Goal: Task Accomplishment & Management: Complete application form

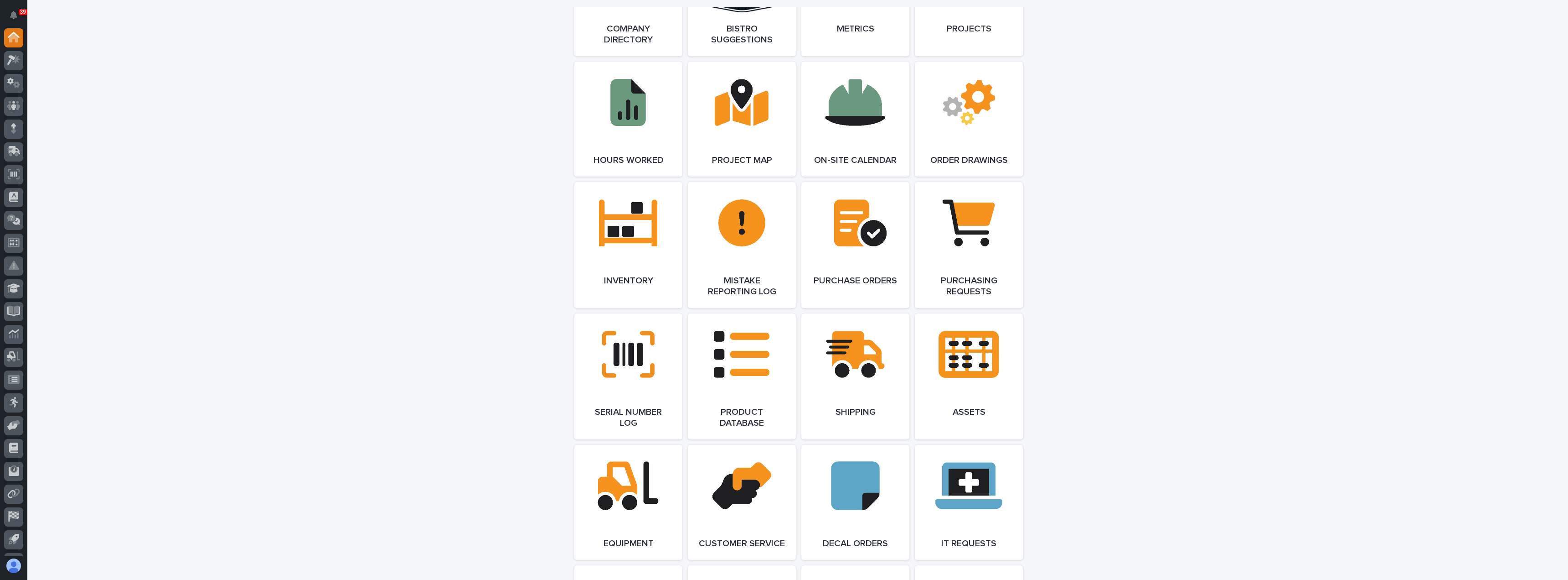
scroll to position [866, 0]
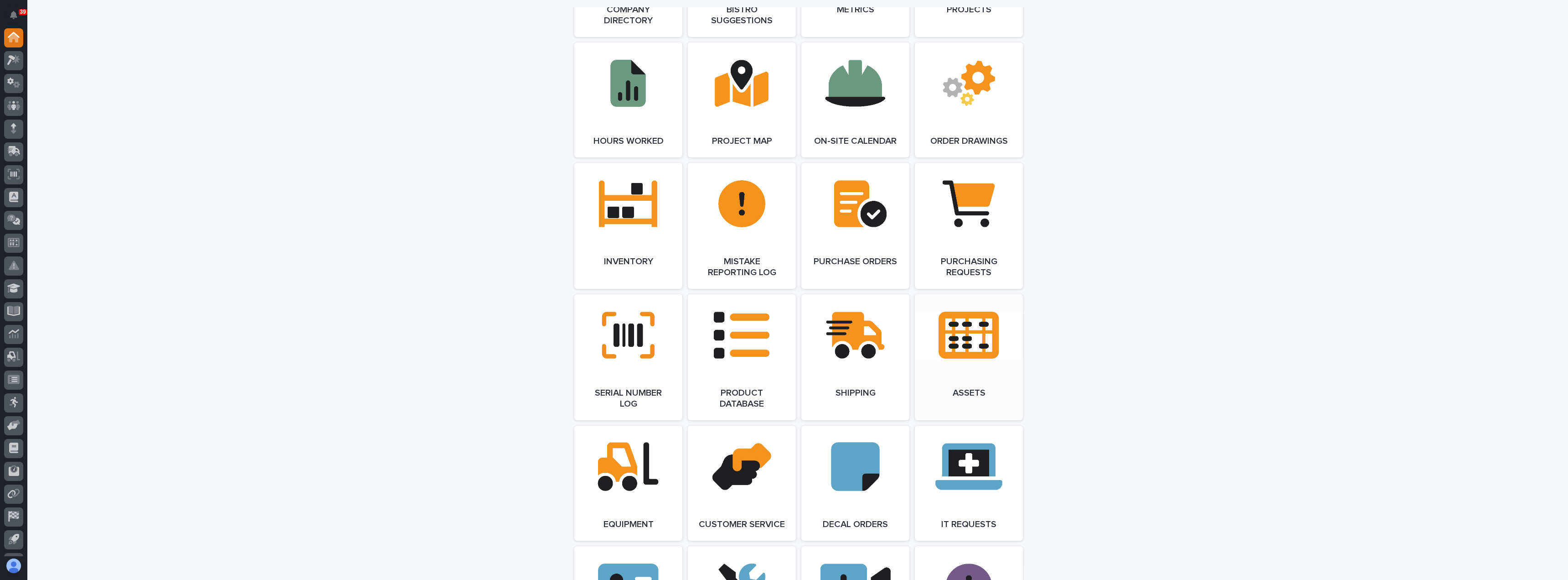
click at [954, 382] on link "Open Link" at bounding box center [968, 357] width 108 height 126
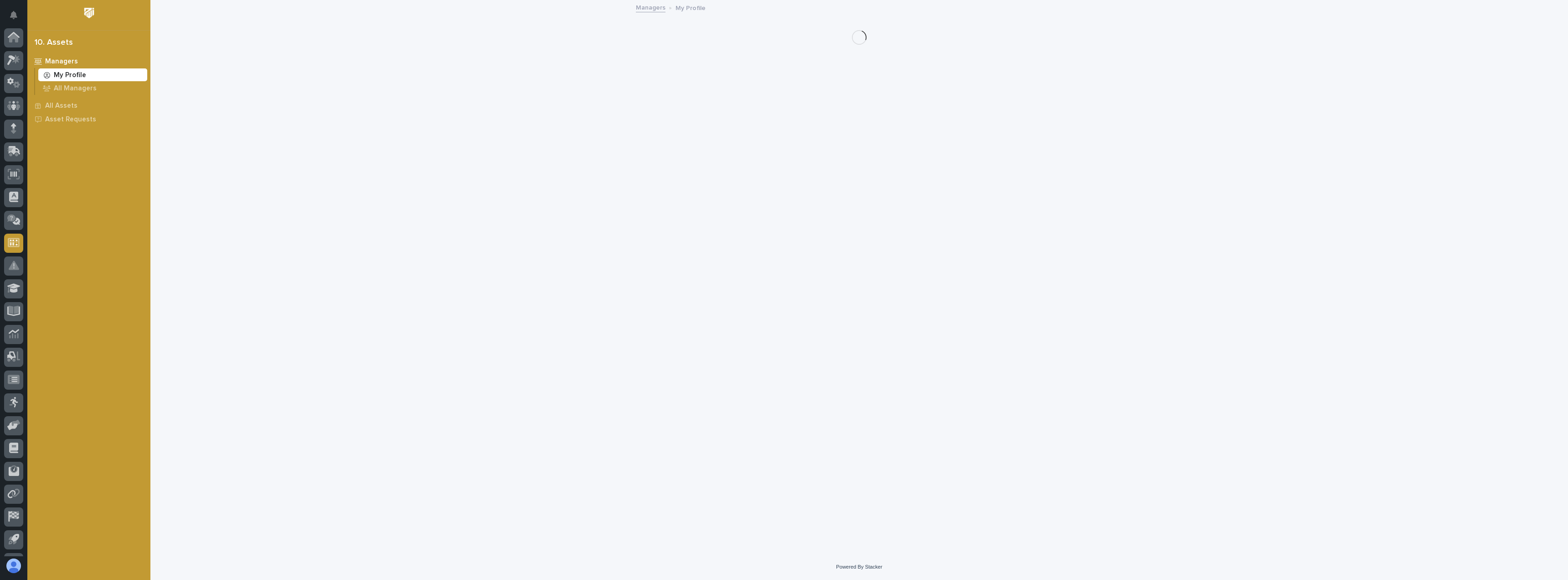
scroll to position [42, 0]
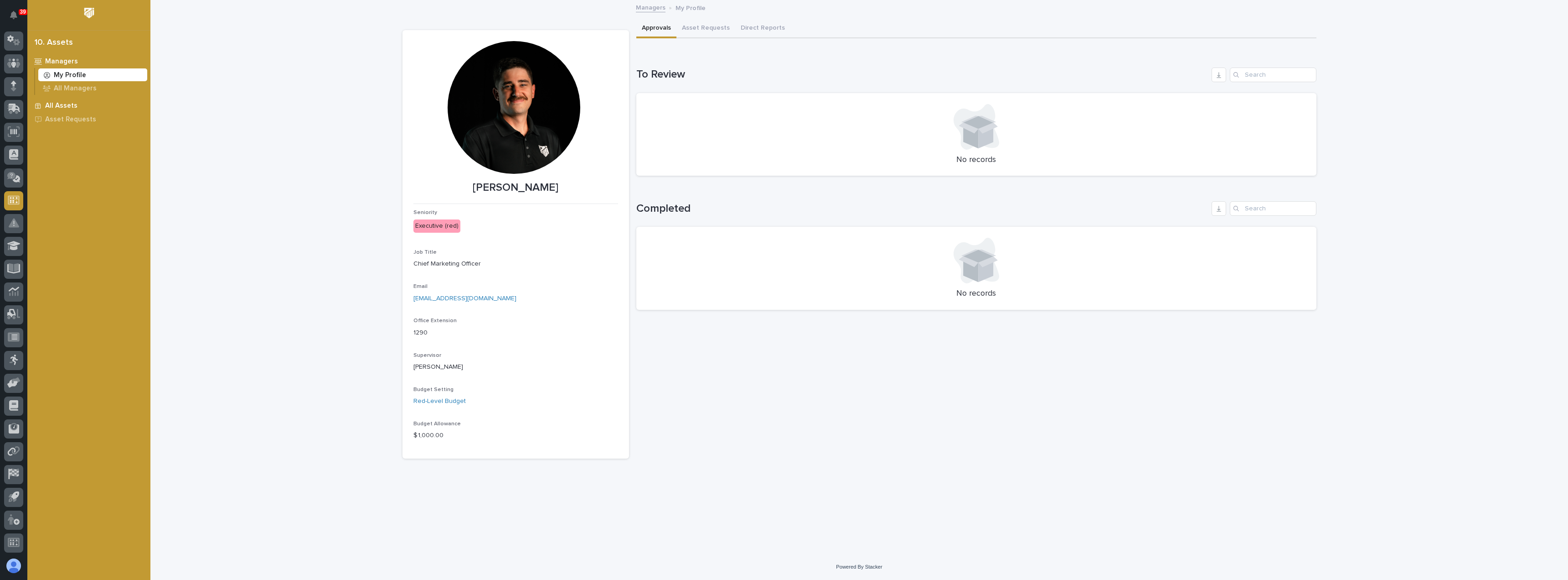
click at [62, 102] on p "All Assets" at bounding box center [62, 106] width 33 height 8
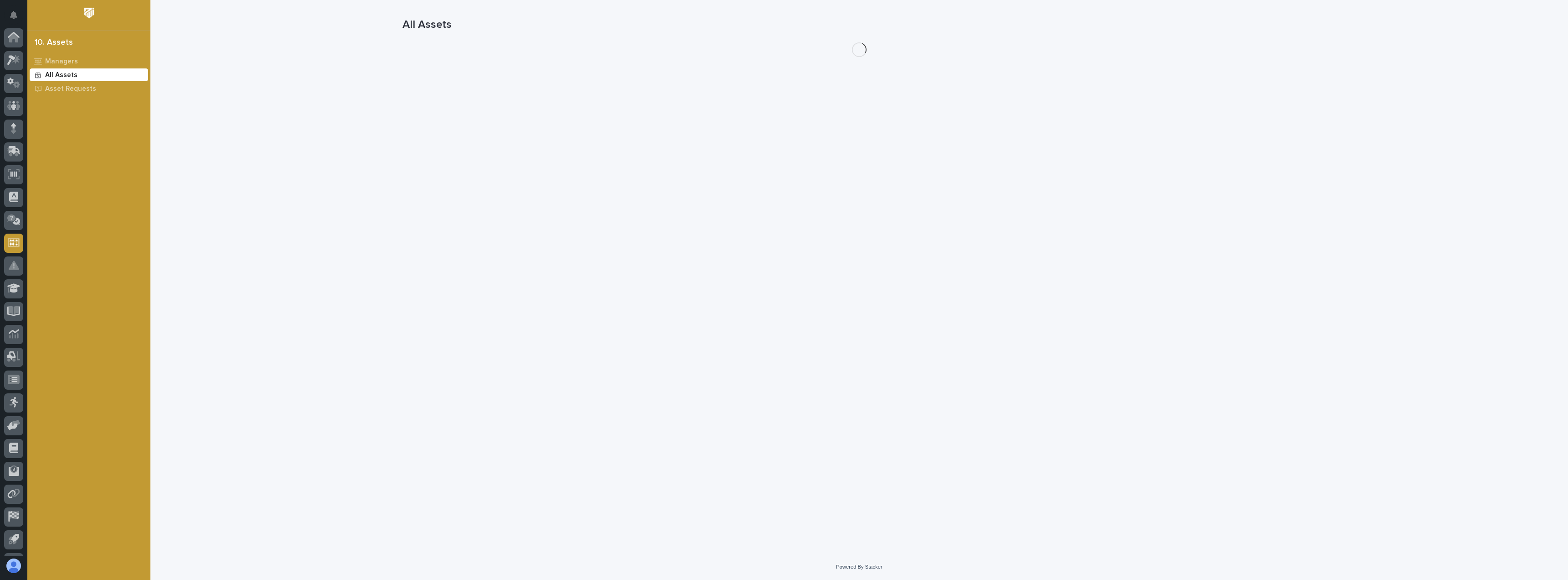
scroll to position [42, 0]
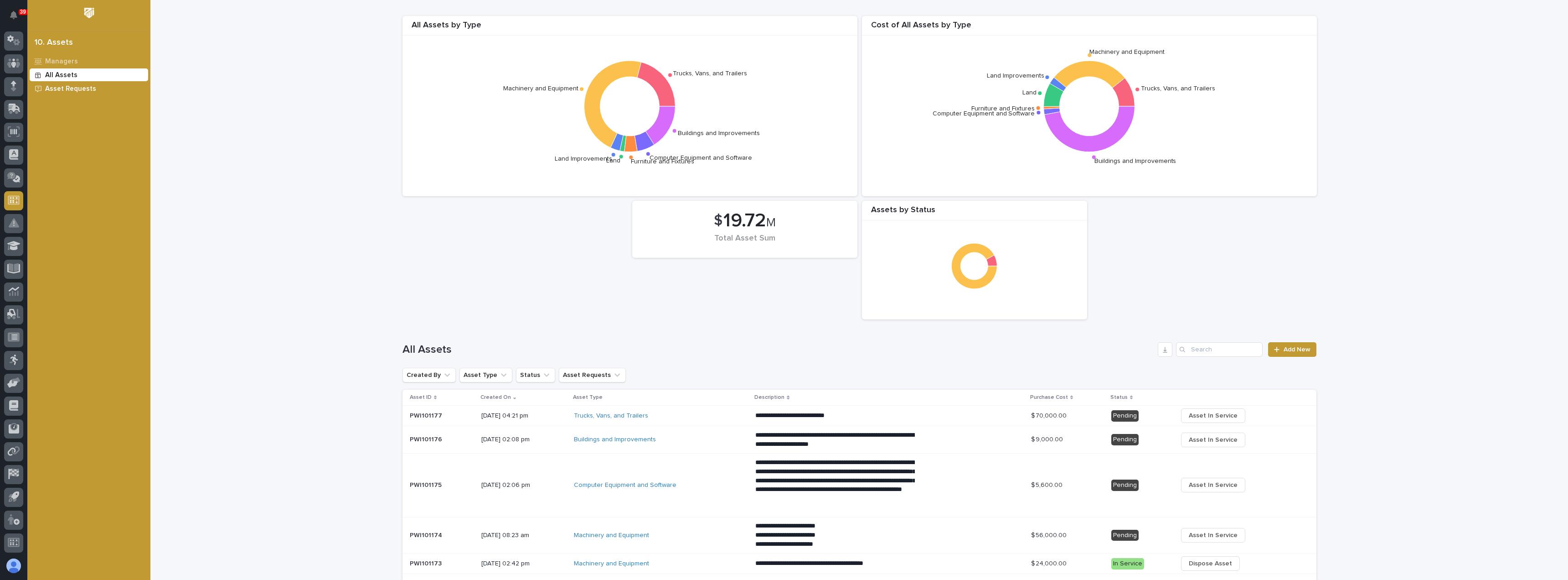
click at [68, 85] on p "Asset Requests" at bounding box center [71, 89] width 51 height 8
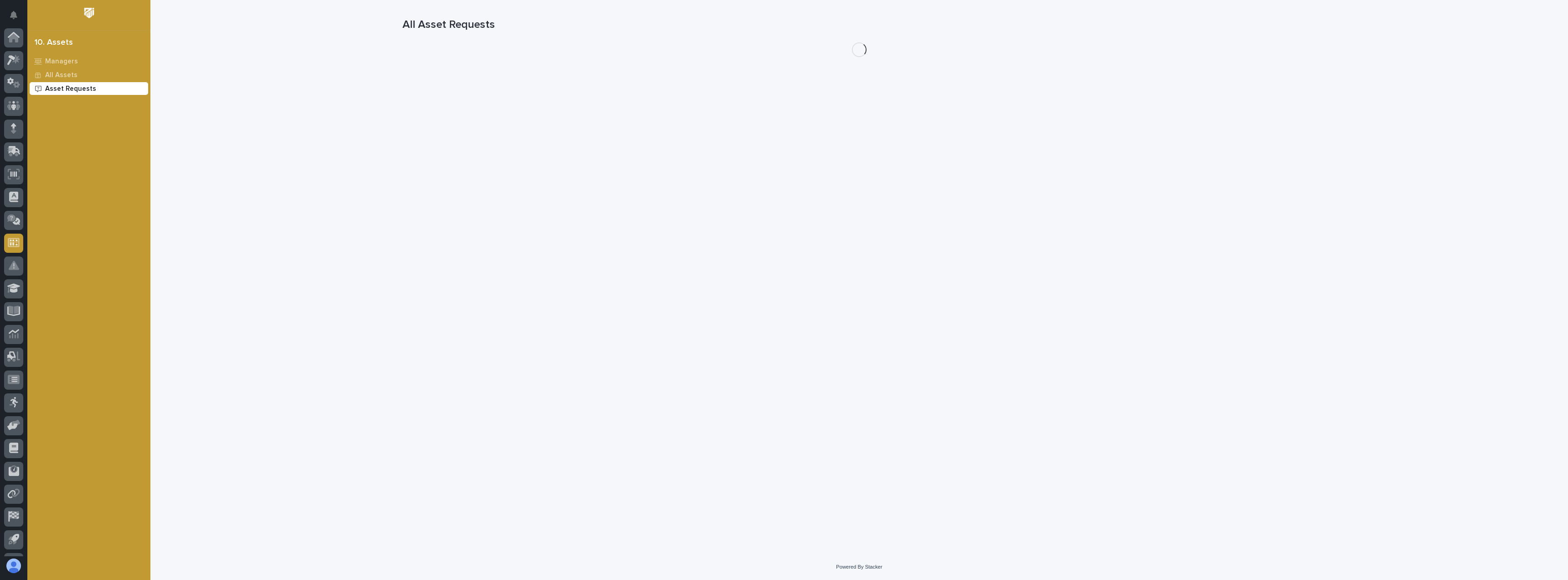
scroll to position [42, 0]
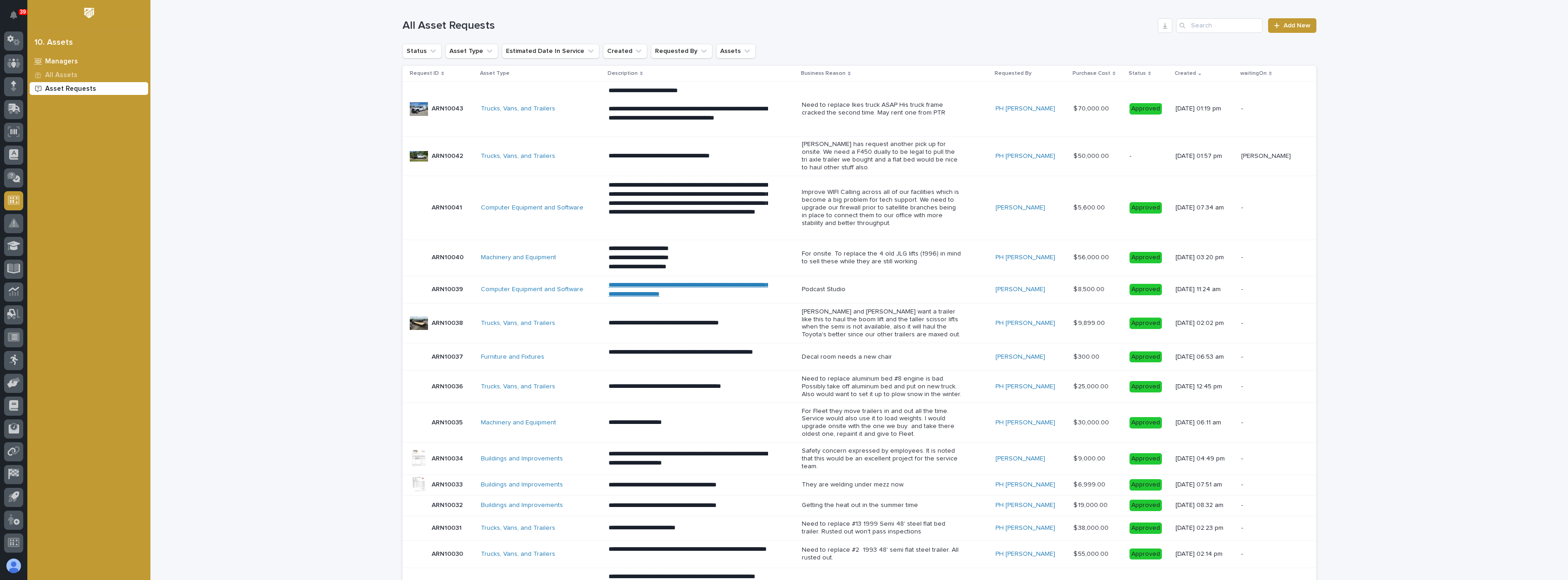
click at [64, 57] on div "Managers" at bounding box center [89, 61] width 119 height 13
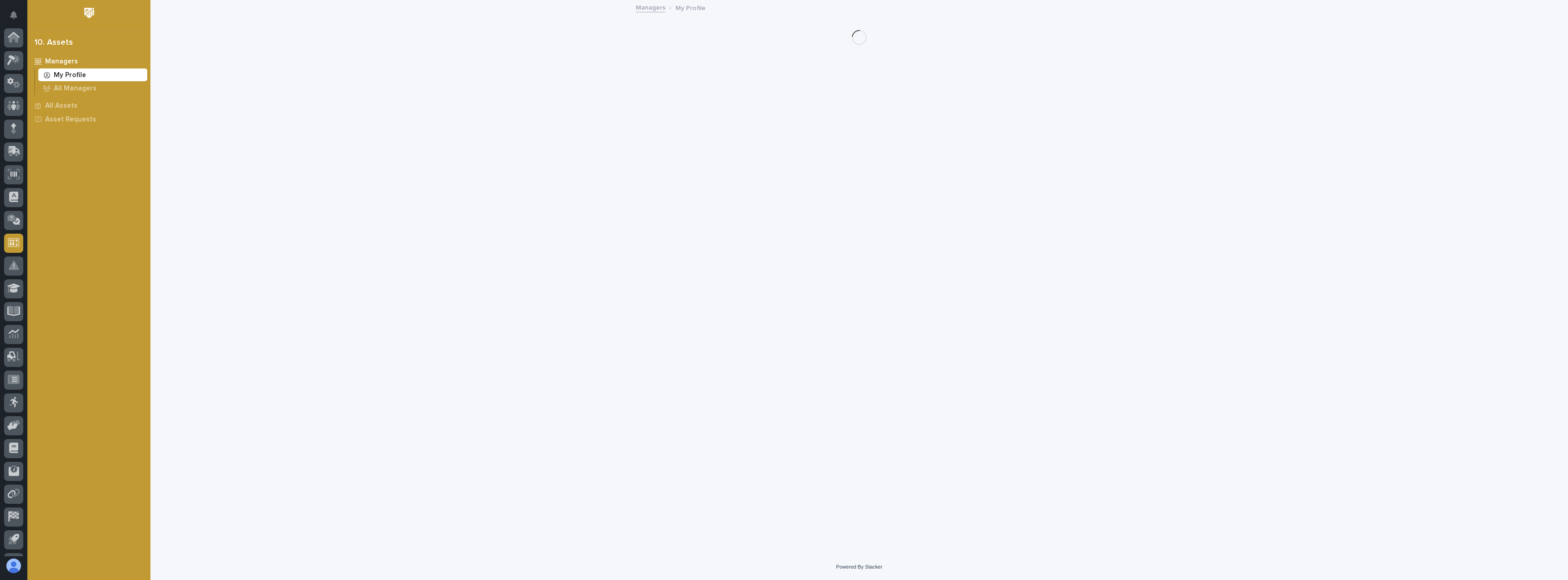
scroll to position [42, 0]
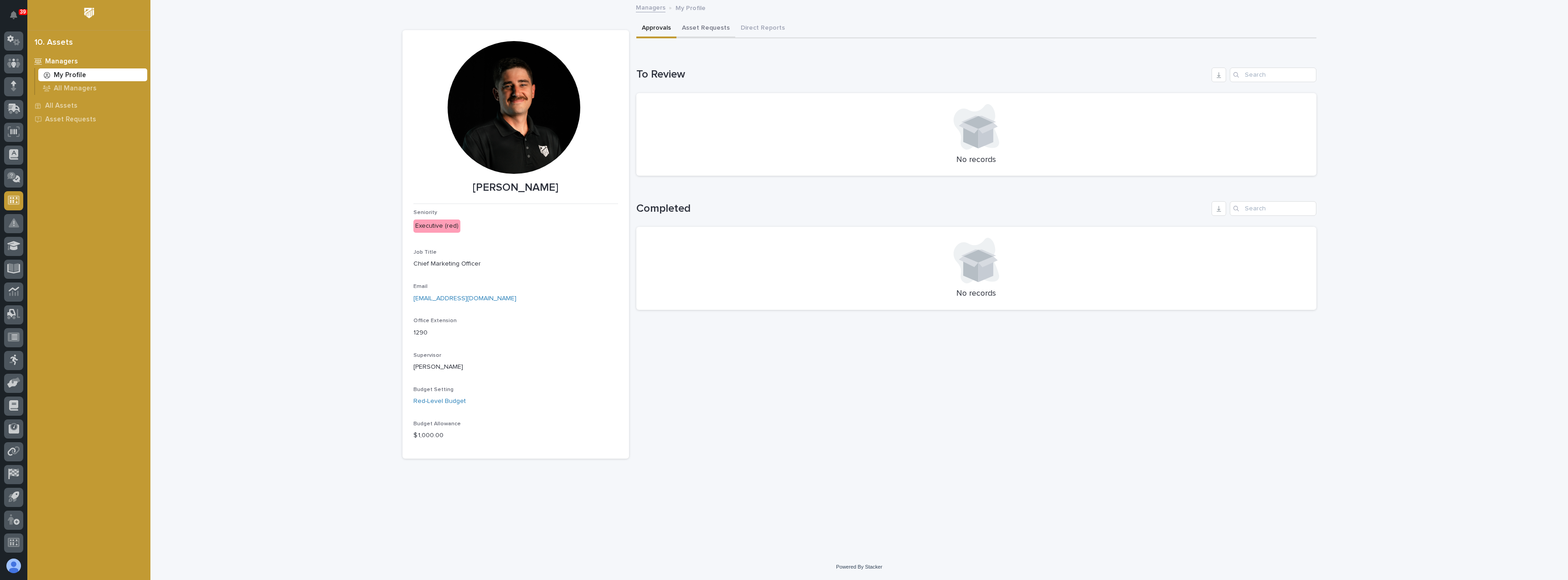
click at [710, 35] on button "Asset Requests" at bounding box center [706, 29] width 59 height 20
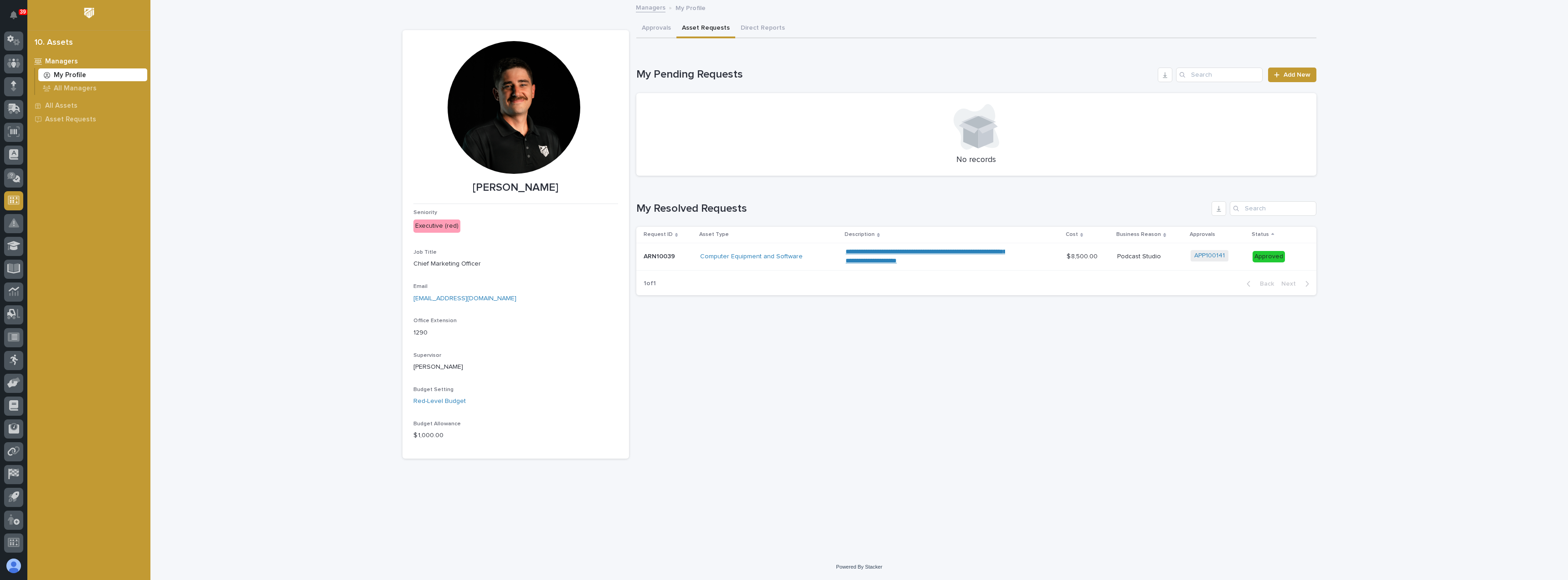
click at [1050, 256] on div "**********" at bounding box center [952, 255] width 214 height 25
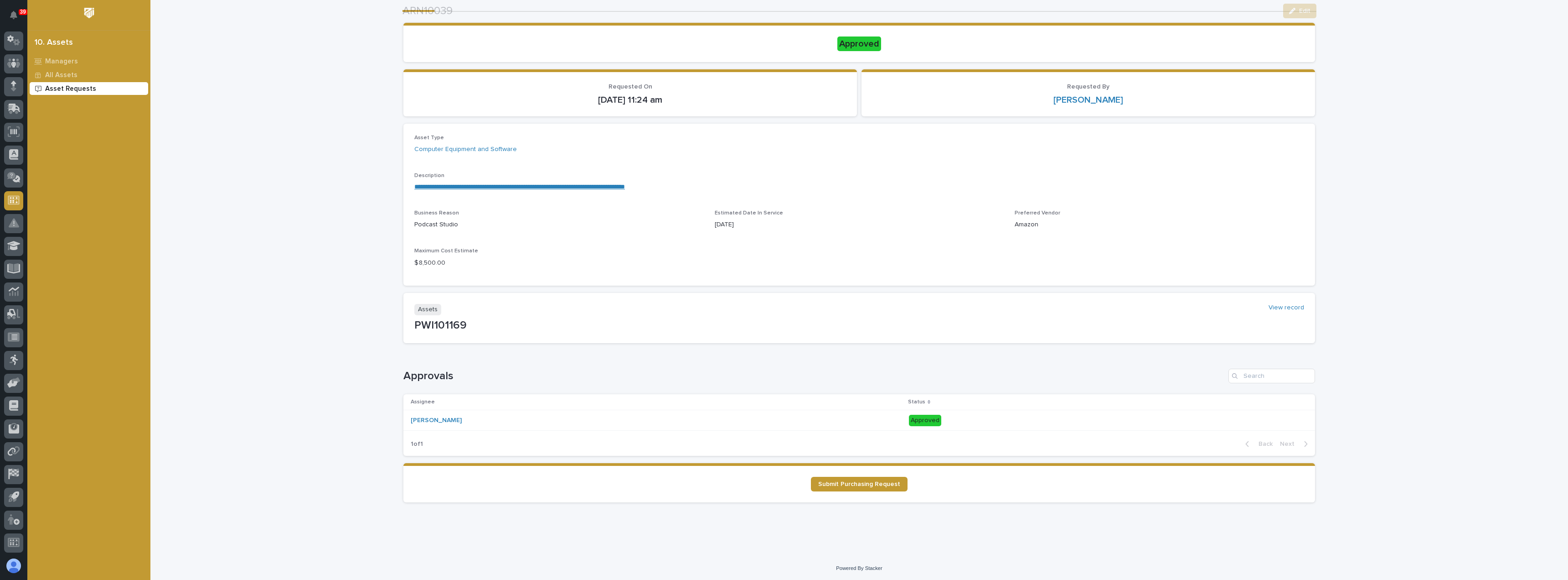
scroll to position [64, 0]
click at [890, 486] on span "Submit Purchasing Request" at bounding box center [858, 483] width 82 height 7
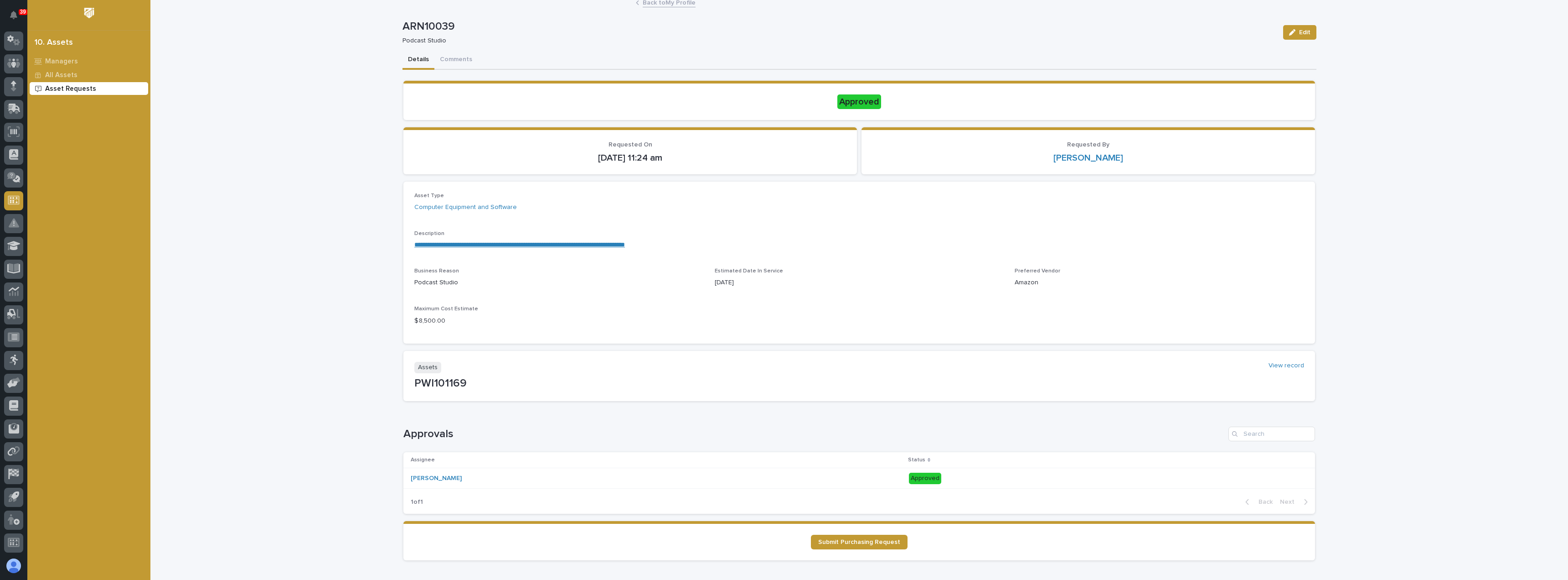
scroll to position [0, 0]
